Goal: Register for event/course

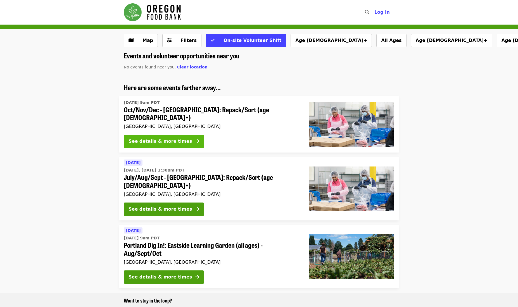
click at [150, 141] on div "See details & more times" at bounding box center [160, 141] width 63 height 7
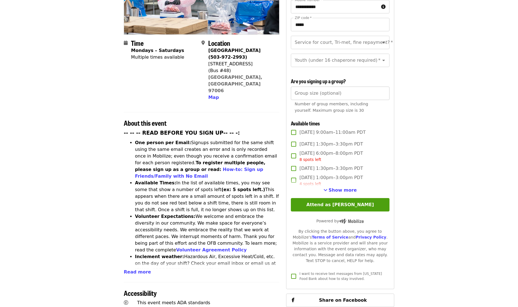
scroll to position [112, 0]
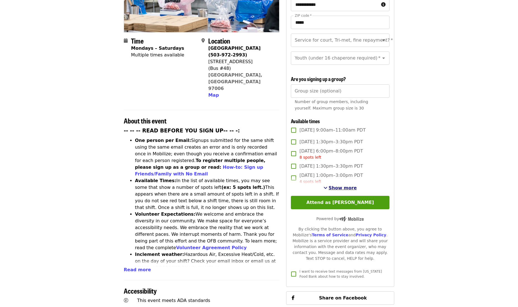
click at [350, 188] on span "Show more" at bounding box center [343, 187] width 28 height 5
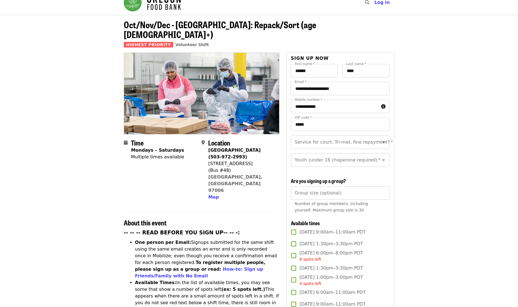
scroll to position [0, 0]
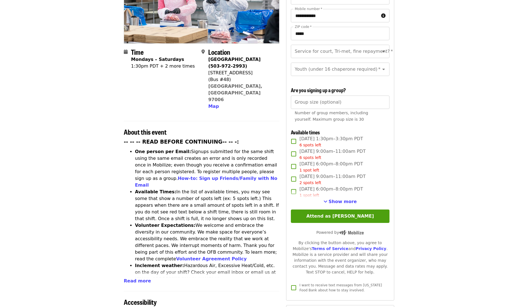
scroll to position [112, 0]
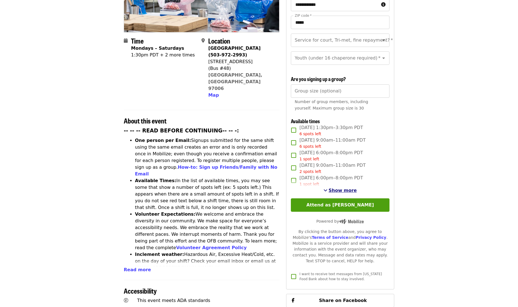
click at [344, 188] on span "Show more" at bounding box center [343, 190] width 28 height 5
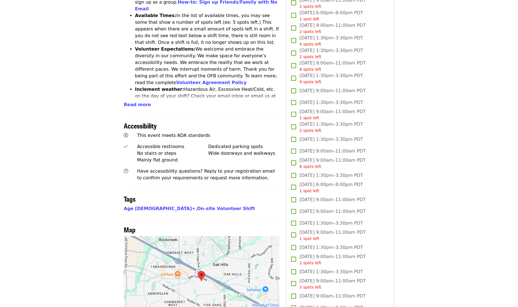
scroll to position [280, 0]
